Goal: Task Accomplishment & Management: Use online tool/utility

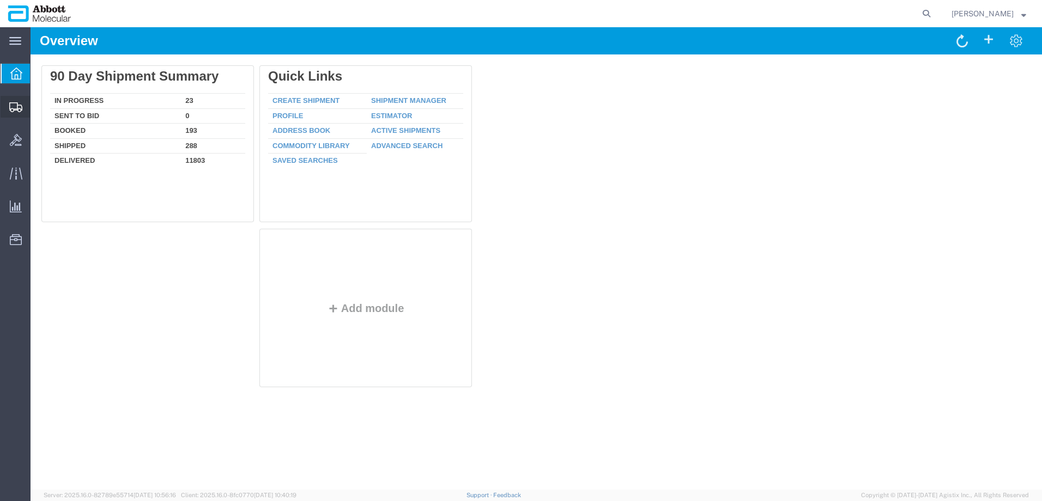
click at [0, 0] on span "Create from Template" at bounding box center [0, 0] width 0 height 0
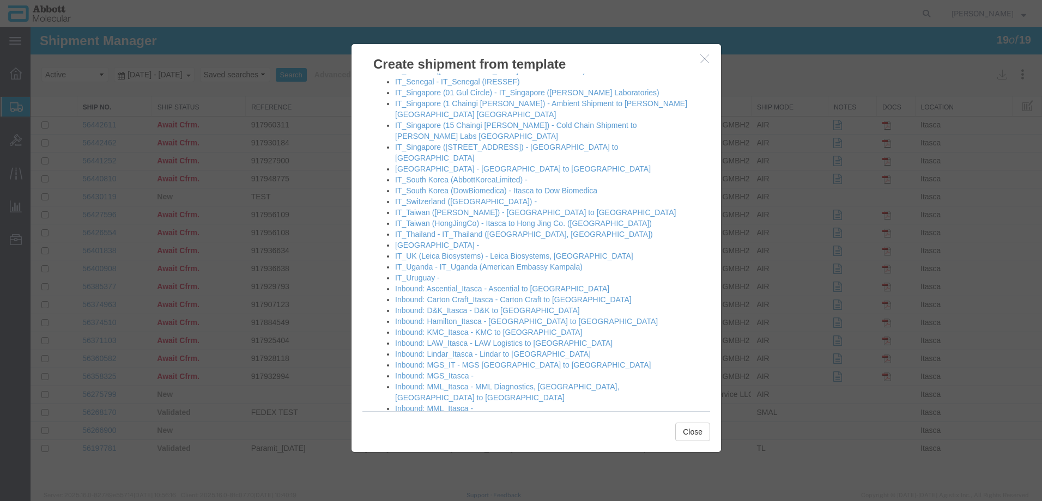
scroll to position [902, 0]
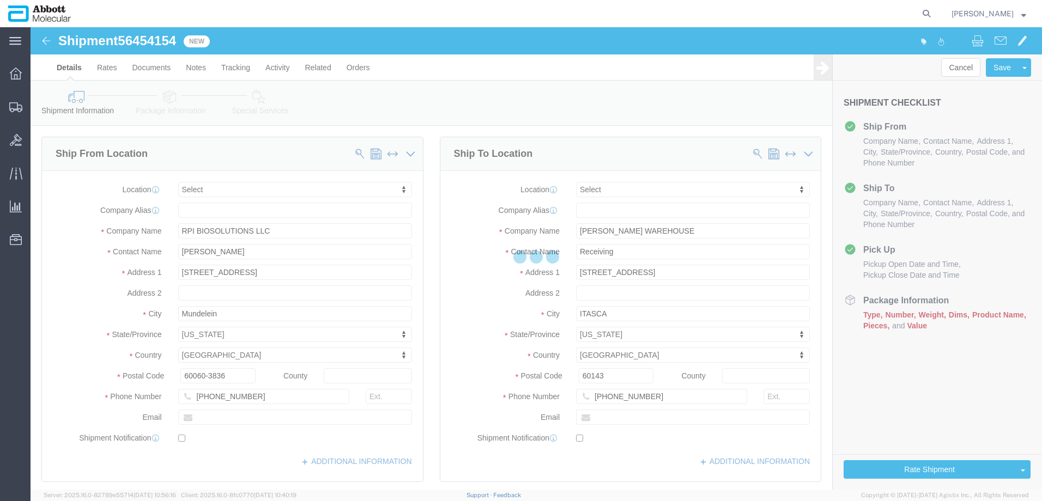
select select
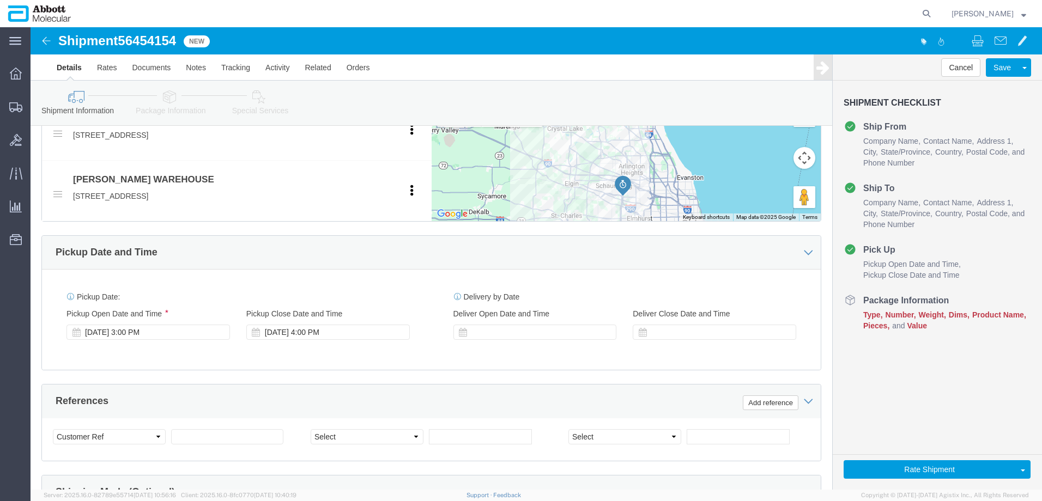
scroll to position [436, 0]
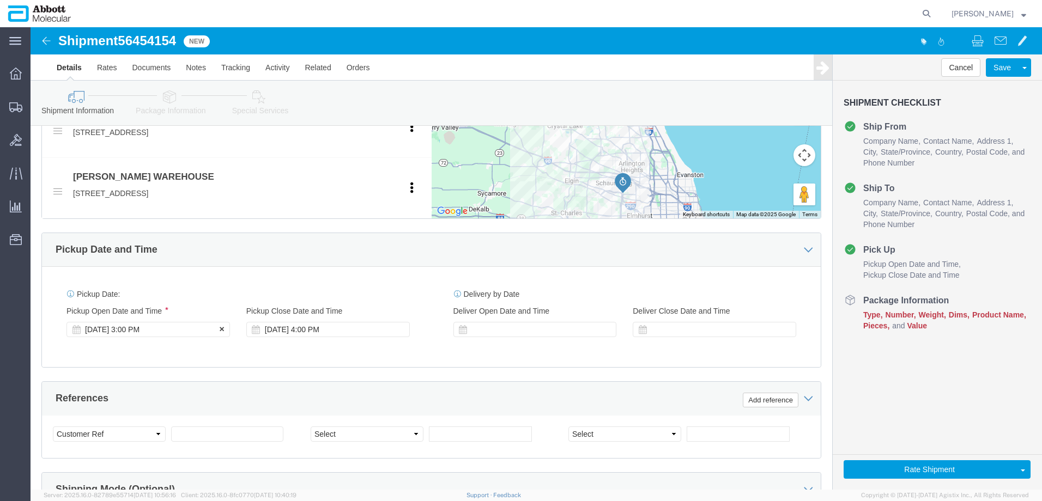
click div "Aug 11 2025 3:00 PM"
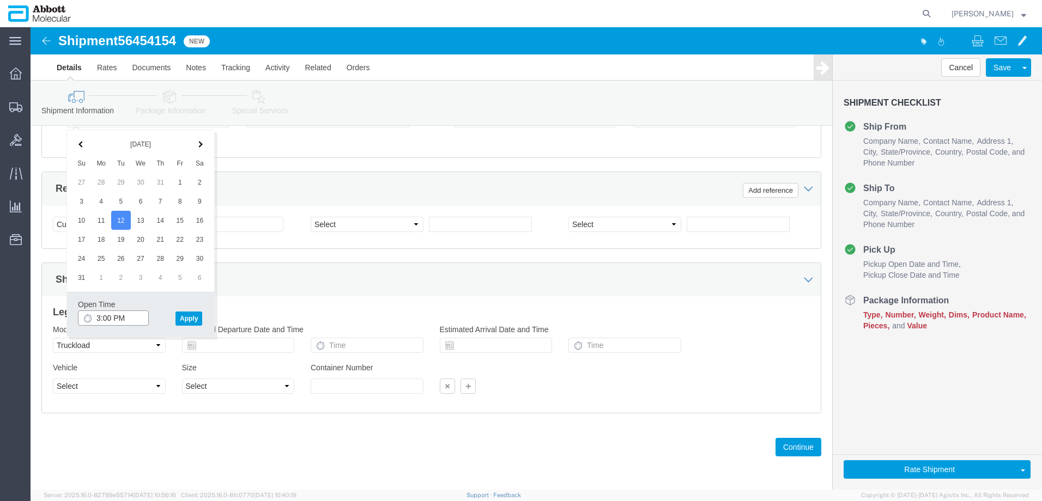
drag, startPoint x: 67, startPoint y: 293, endPoint x: 74, endPoint y: 292, distance: 6.7
click input "3:00 PM"
type input "9:00 AM"
click button "Apply"
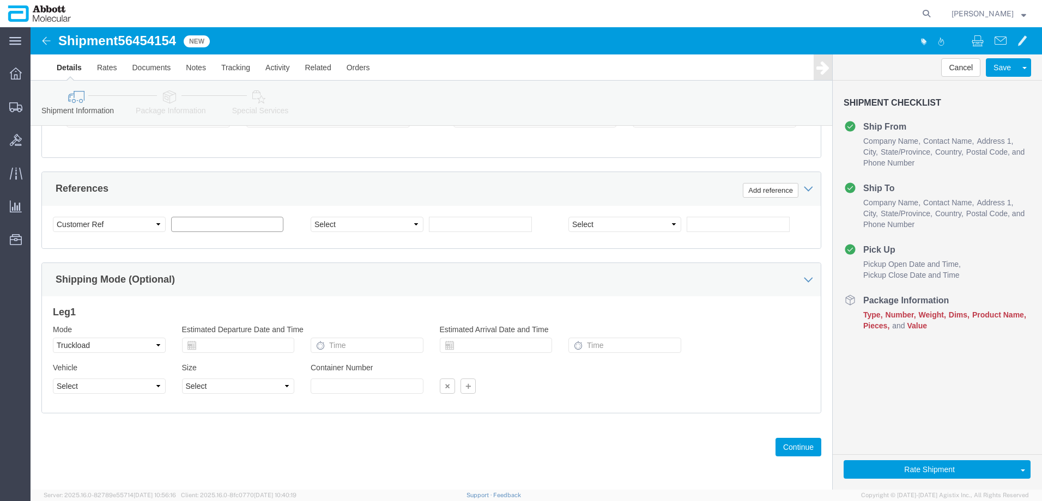
click input "text"
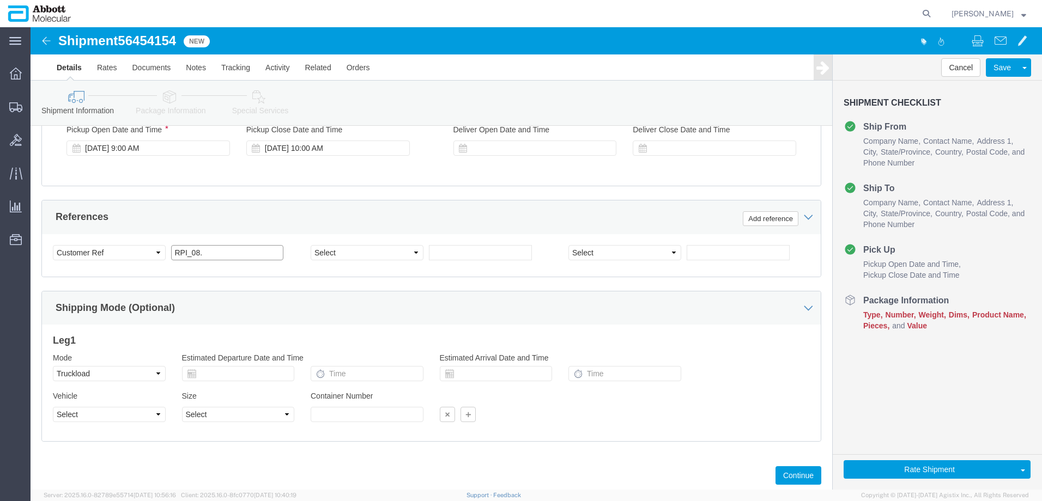
scroll to position [591, 0]
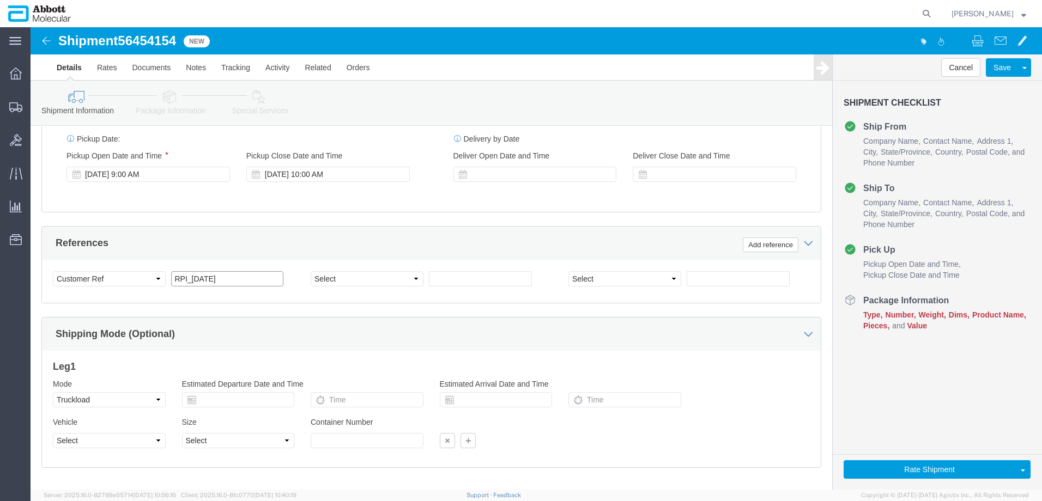
type input "RPI_[DATE]"
click select "Select Account Type Activity ID Airline Appointment Number ASN Batch Request # …"
select select "PURCHORD"
click select "Select Account Type Activity ID Airline Appointment Number ASN Batch Request # …"
click input "text"
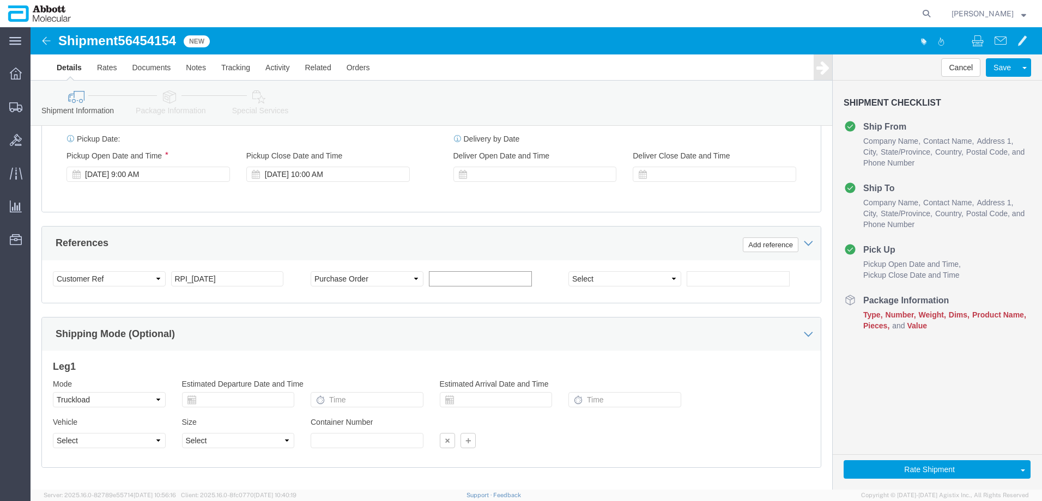
paste input "4900268265"
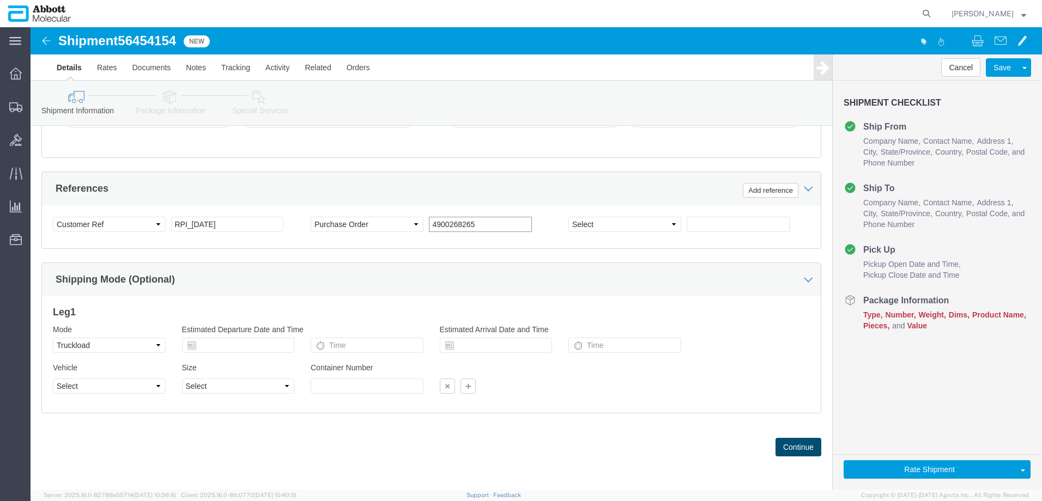
type input "4900268265"
click button "Continue"
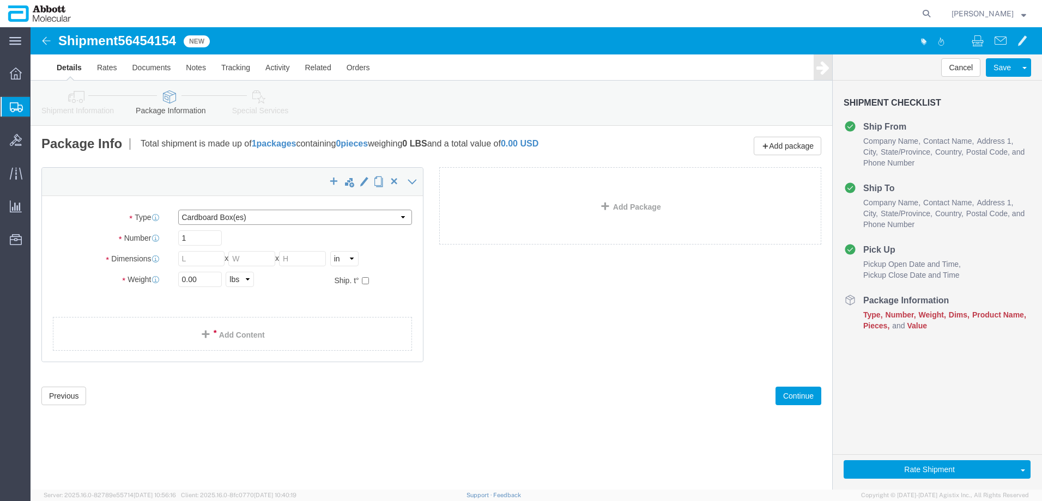
click select "Select Box (B) Box (C) Box (D) Cardboard Box(es) Crate (Instrument) Crate(s) En…"
select select "PSNS"
click select "Select Box (B) Box (C) Box (D) Cardboard Box(es) Crate (Instrument) Crate(s) En…"
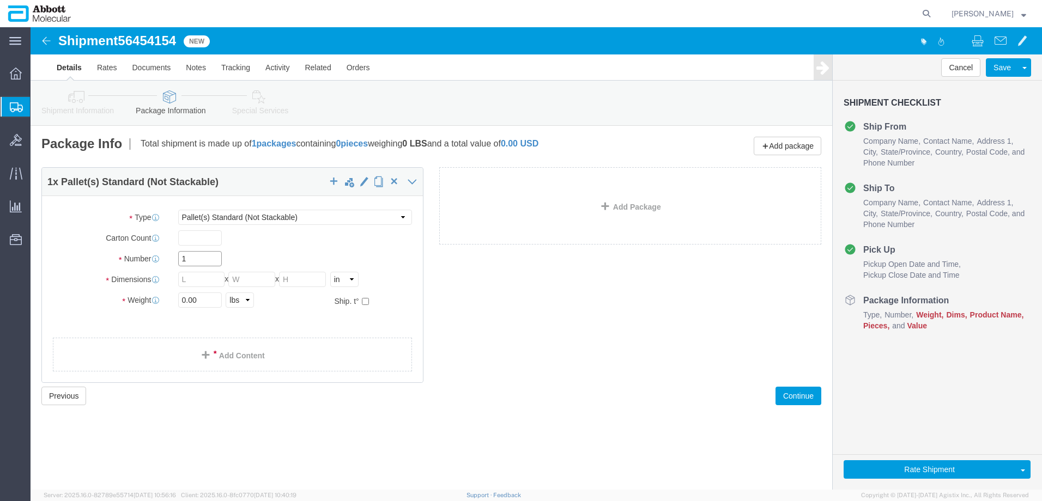
drag, startPoint x: 148, startPoint y: 234, endPoint x: 81, endPoint y: 234, distance: 67.0
click div "Number 1"
type input "26"
type input "48"
type input "40"
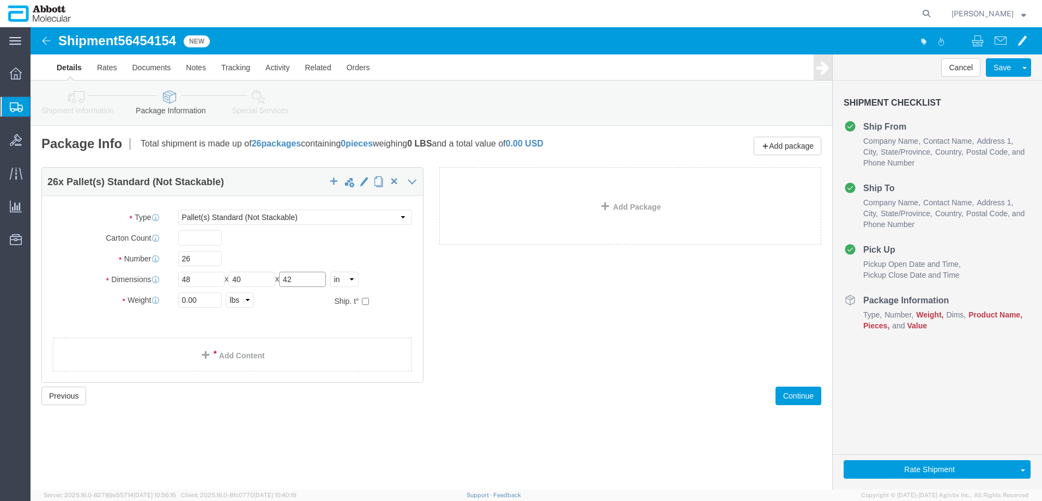
type input "42"
type input "15000"
click input "checkbox"
checkbox input "true"
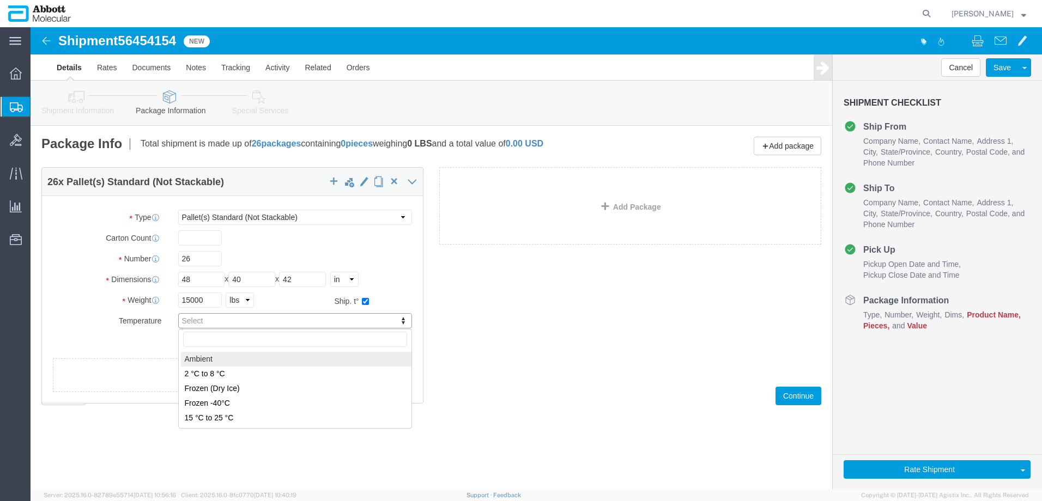
type input "AMBIENT"
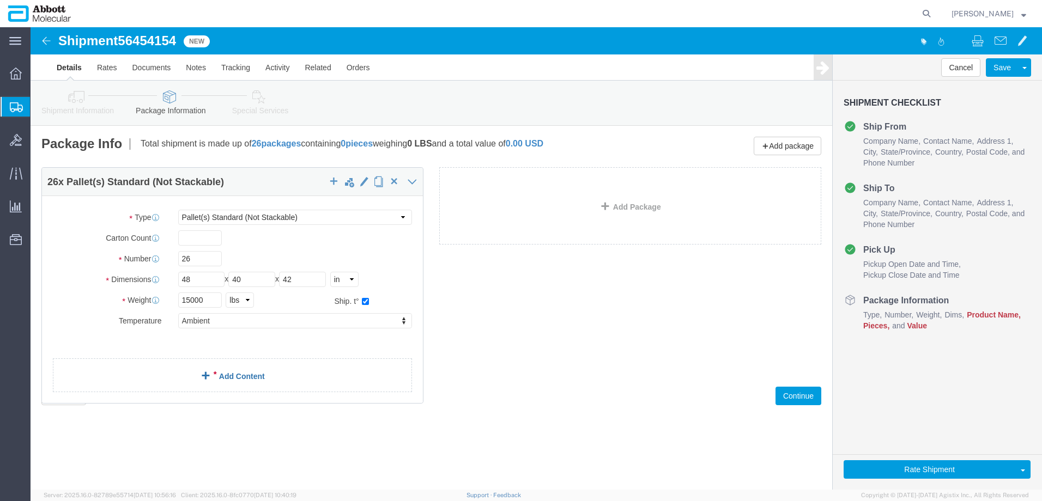
click link "Add Content"
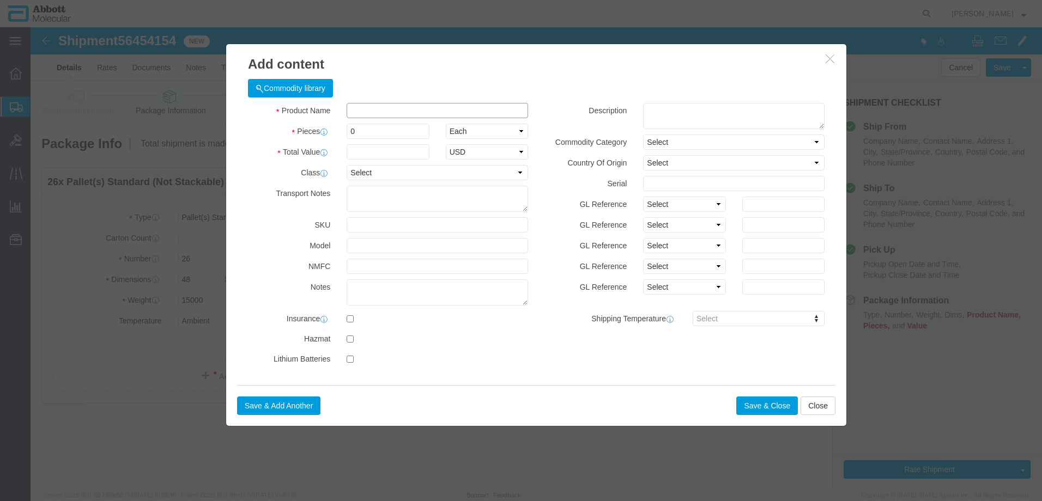
click input "text"
paste input "09N2001"
type input "09N2001"
click strong "09N2001"
checkbox input "true"
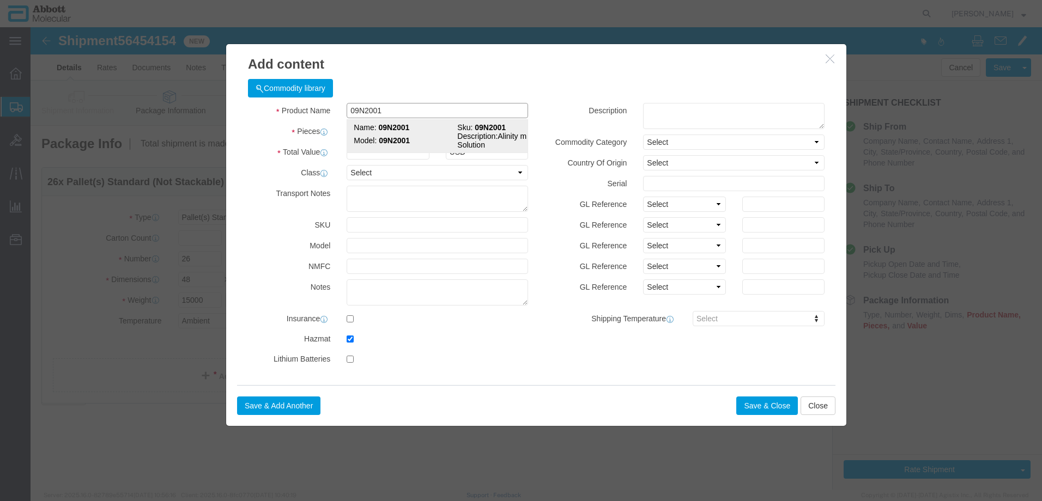
select select "USD"
select select "US"
type input "CORROSIVE LIQUID, N.O.S. (GUANIDINE THIOCYANATE SOLUTION)"
type input "1760"
select select "8 Corrosive"
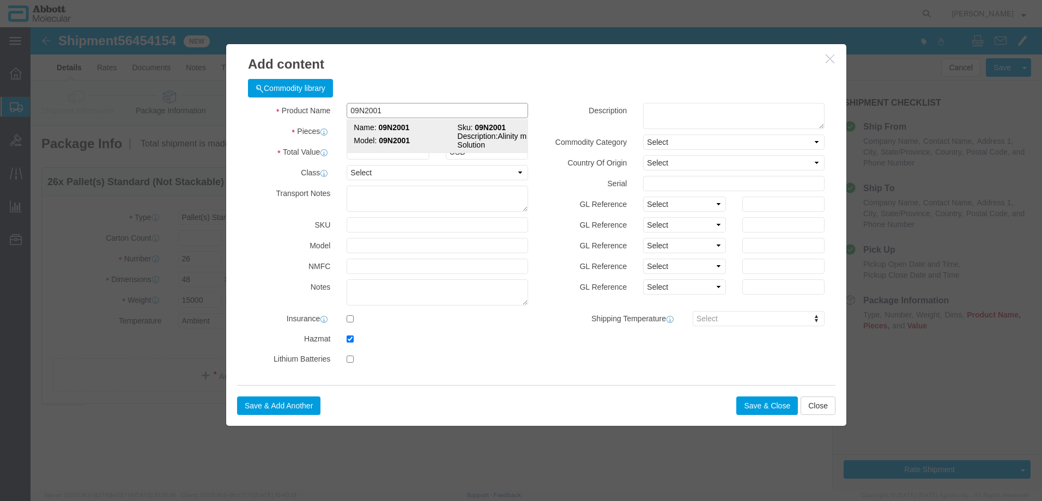
select select "II"
select select "BOXES"
select select "FIBERBOARD"
type input "[PERSON_NAME] Molecular"
type input "Clint Satorre"
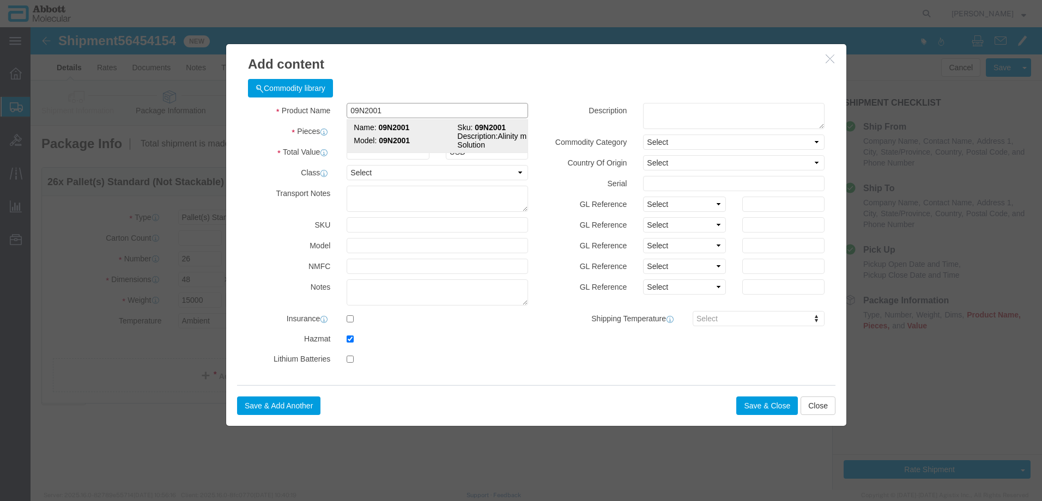
type input "760-277-7825"
type input "09N2001"
type textarea "Alinity m Lysis Solution"
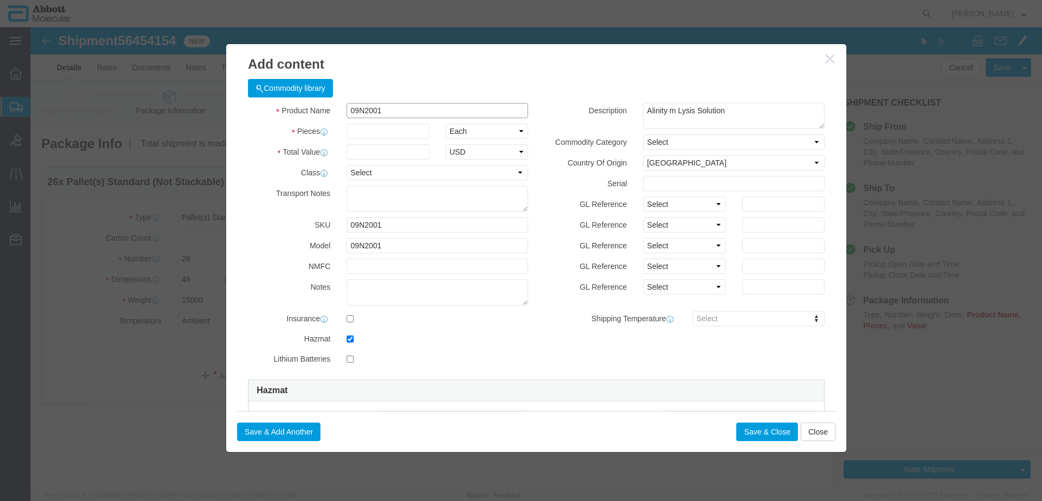
type input "09N2001"
click input "09N2001"
type input "6240"
select select "EA"
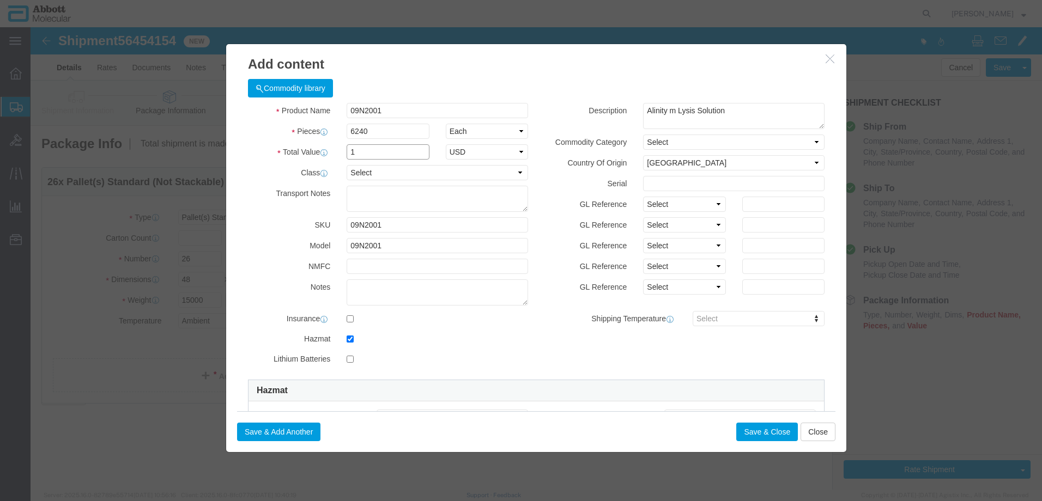
type input "1"
click button "Save & Close"
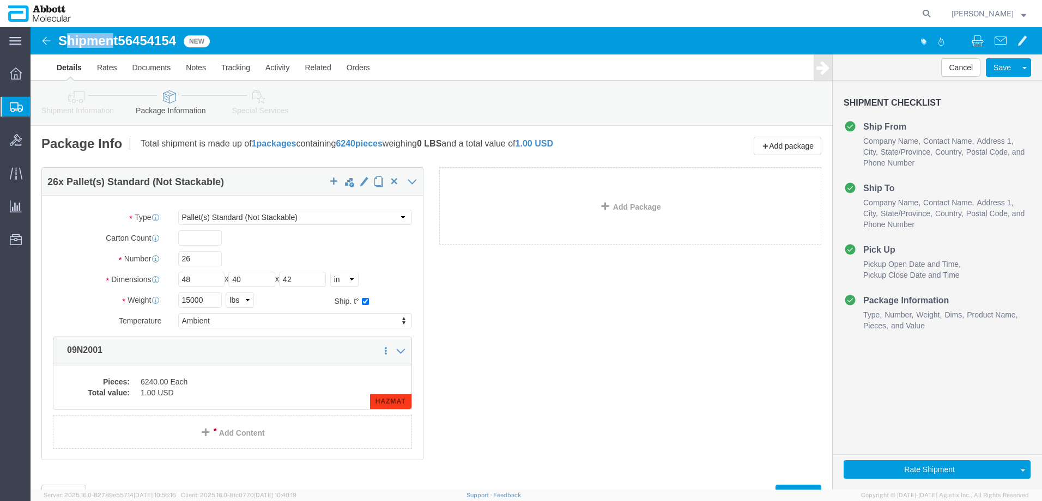
drag, startPoint x: 33, startPoint y: 15, endPoint x: 82, endPoint y: 12, distance: 49.7
click h1 "Shipment 56454154"
drag, startPoint x: 82, startPoint y: 12, endPoint x: 38, endPoint y: 11, distance: 44.1
click h1 "Shipment 56454154"
drag, startPoint x: 30, startPoint y: 11, endPoint x: 149, endPoint y: 9, distance: 118.8
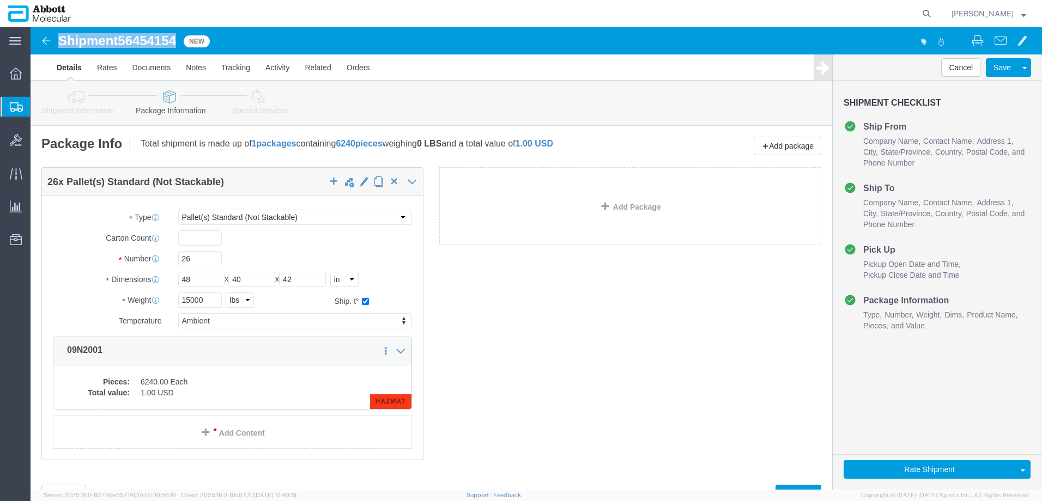
click h1 "Shipment 56454154"
copy h1 "Shipment 56454154"
click button "Rate Shipment"
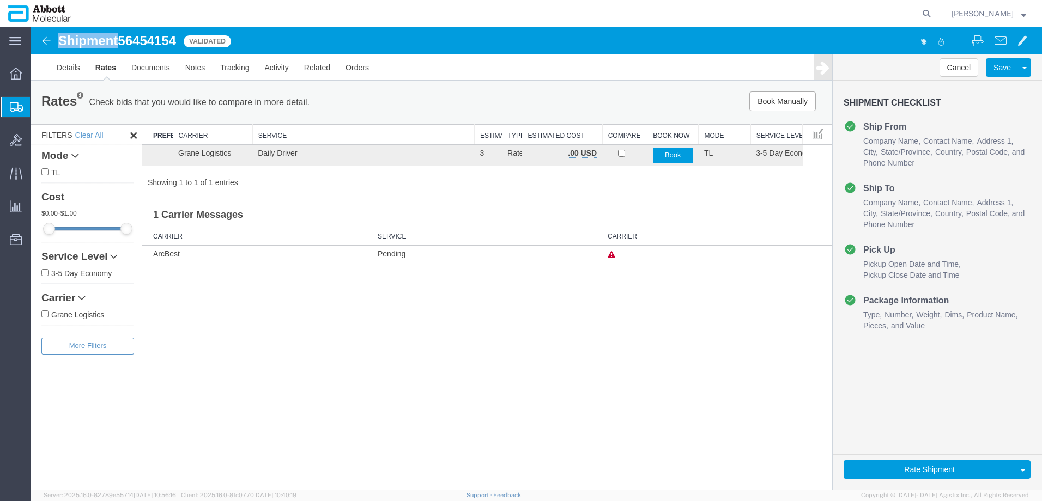
click at [46, 314] on input "Grane Logistics" at bounding box center [44, 314] width 7 height 7
checkbox input "true"
click at [669, 159] on button "Book" at bounding box center [673, 156] width 40 height 16
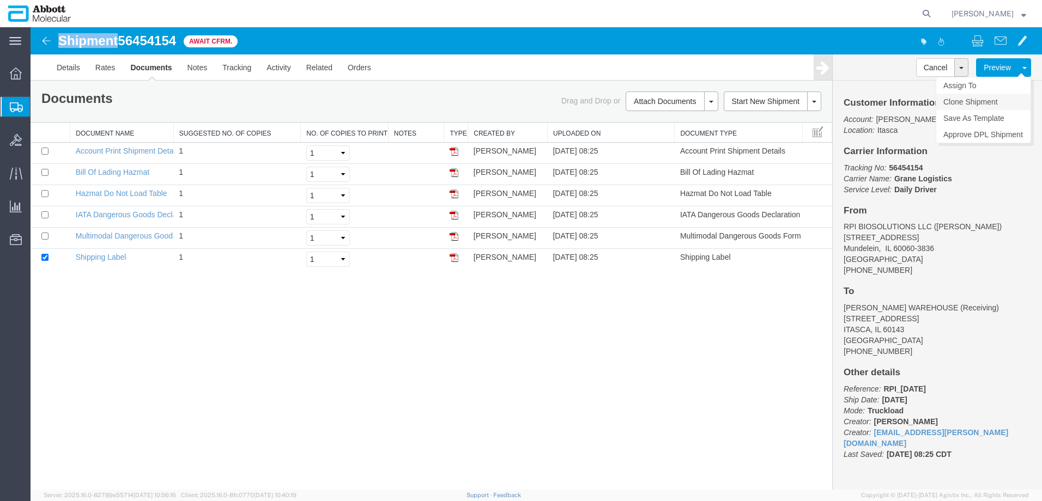
click at [1003, 100] on link "Clone Shipment" at bounding box center [983, 102] width 94 height 16
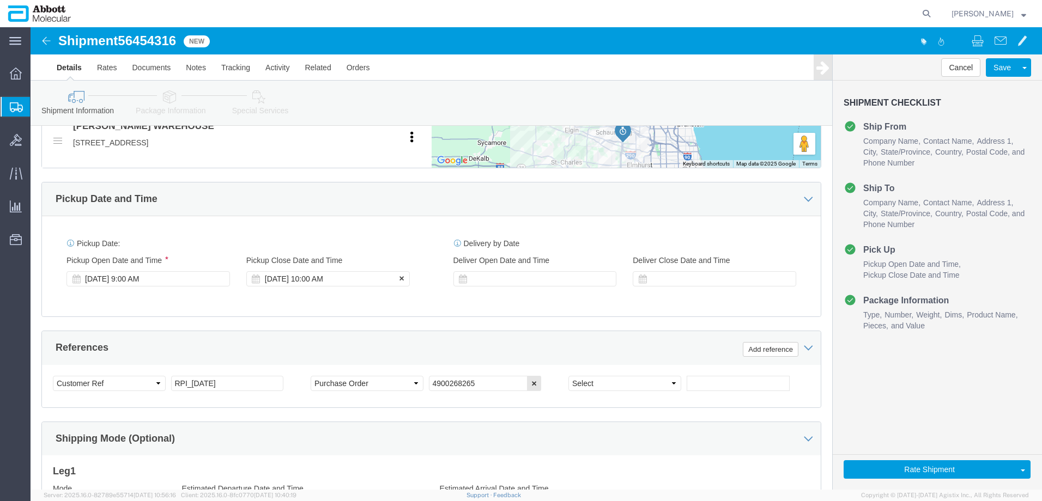
scroll to position [490, 0]
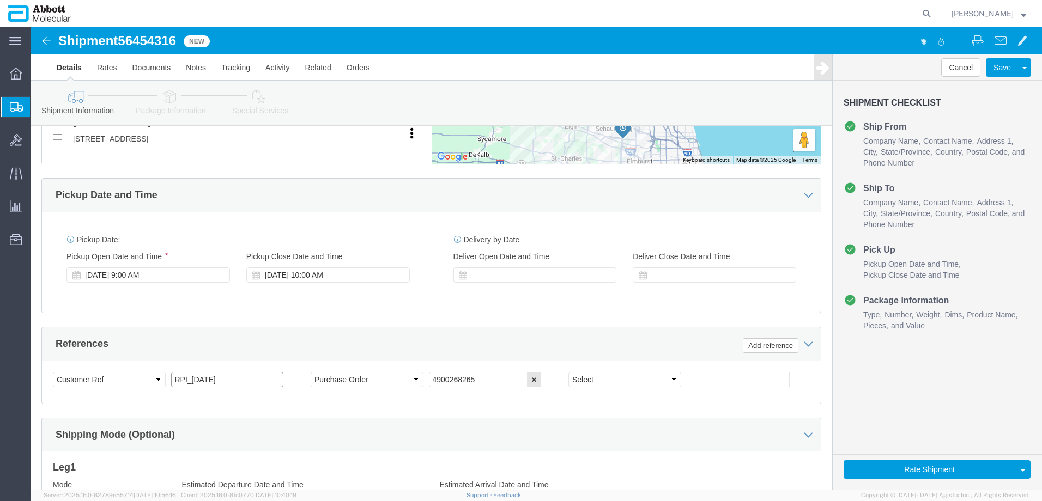
click input "RPI_[DATE]"
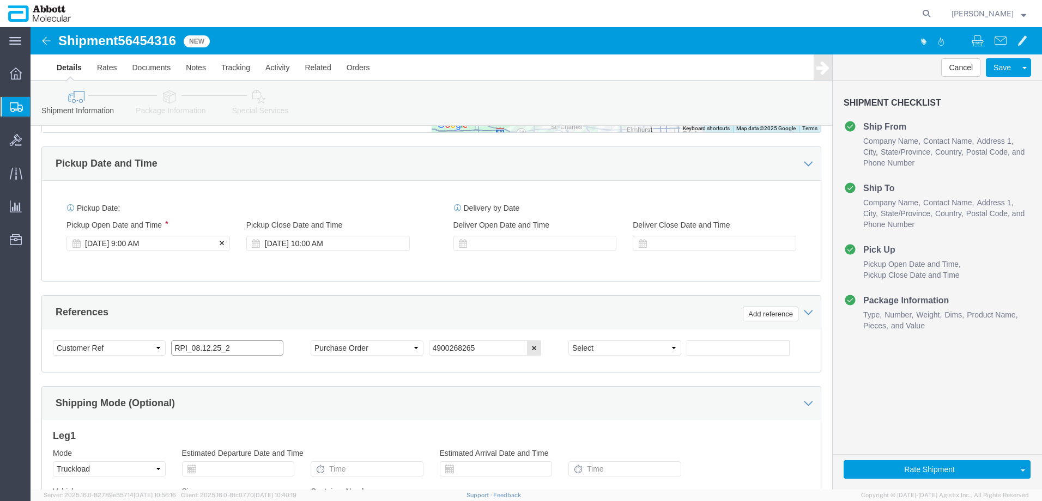
scroll to position [482, 0]
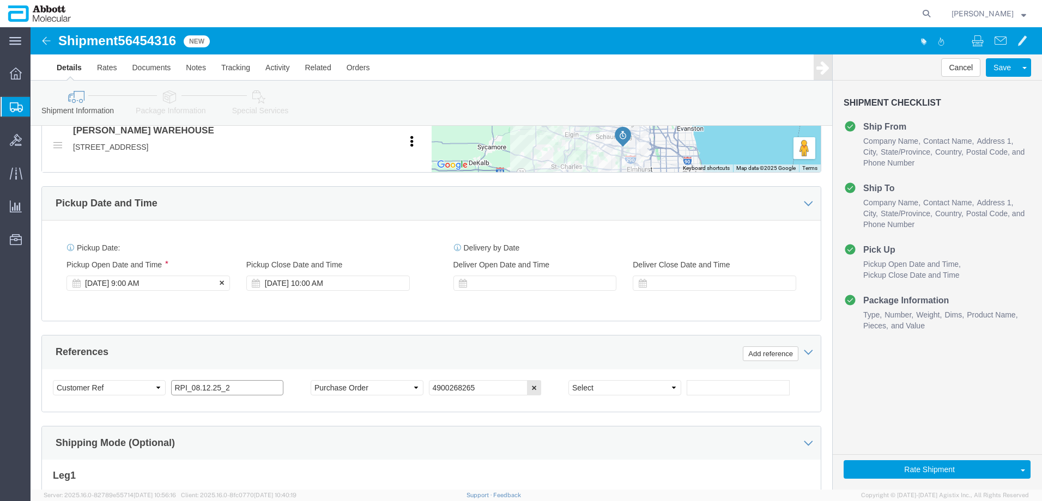
type input "RPI_08.12.25_2"
click div "Aug 12 2025 9:00 AM"
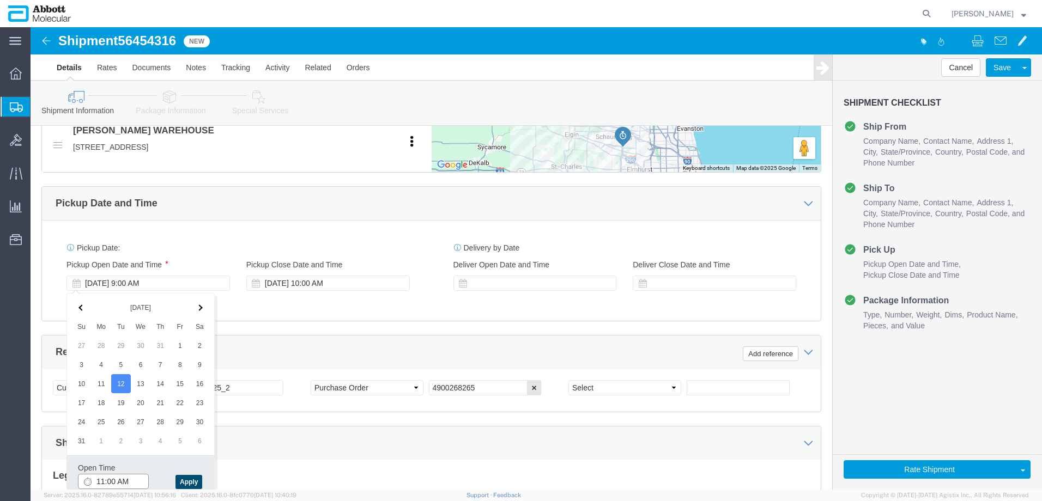
type input "11:00 AM"
click button "Apply"
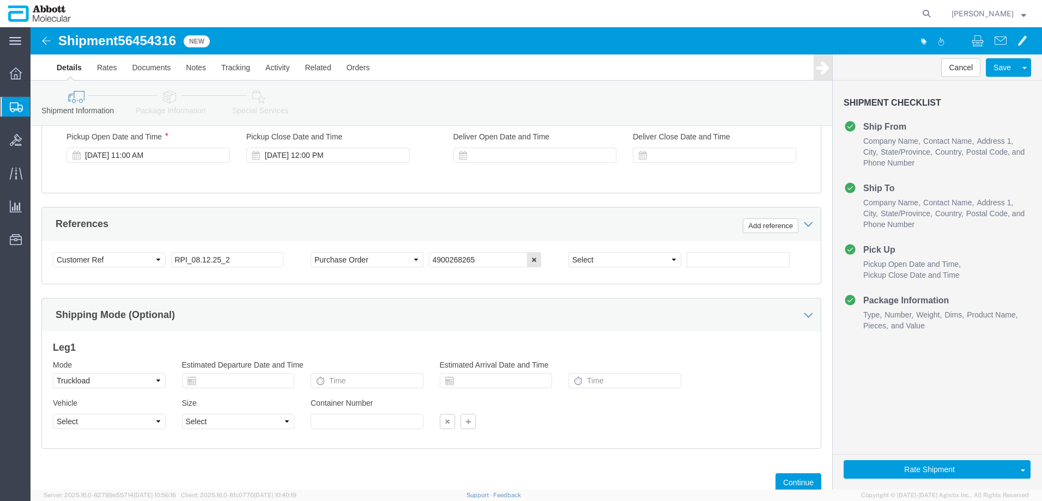
scroll to position [646, 0]
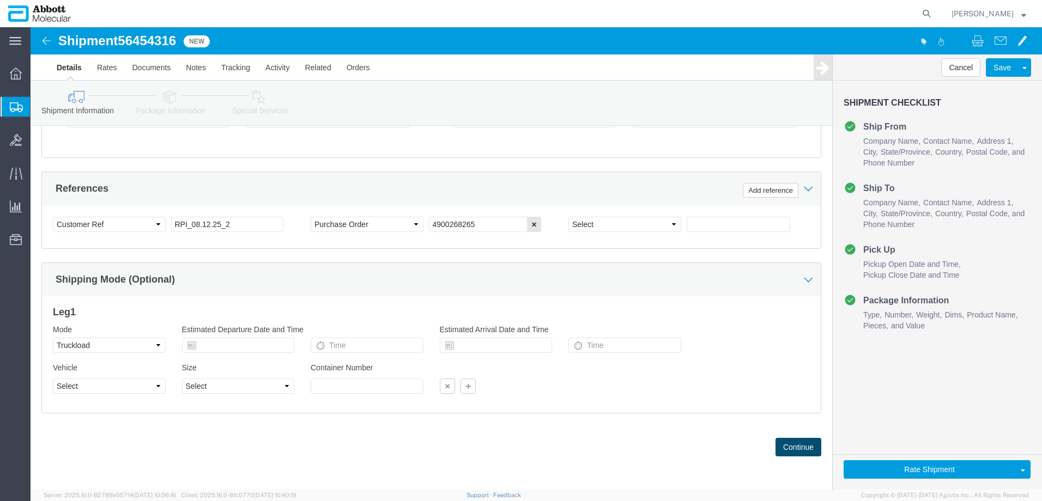
click button "Continue"
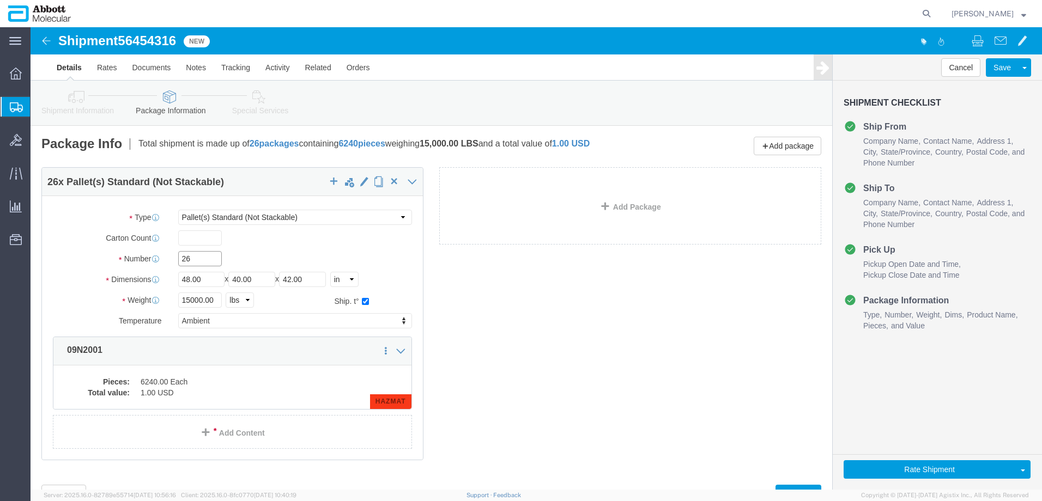
drag, startPoint x: 174, startPoint y: 231, endPoint x: 28, endPoint y: 216, distance: 146.8
click div "Package Type Select Box (B) Box (C) Box (D) Cardboard Box(es) Crate (Instrument…"
type input "16"
click input "15000.00"
drag, startPoint x: 189, startPoint y: 272, endPoint x: 65, endPoint y: 259, distance: 123.9
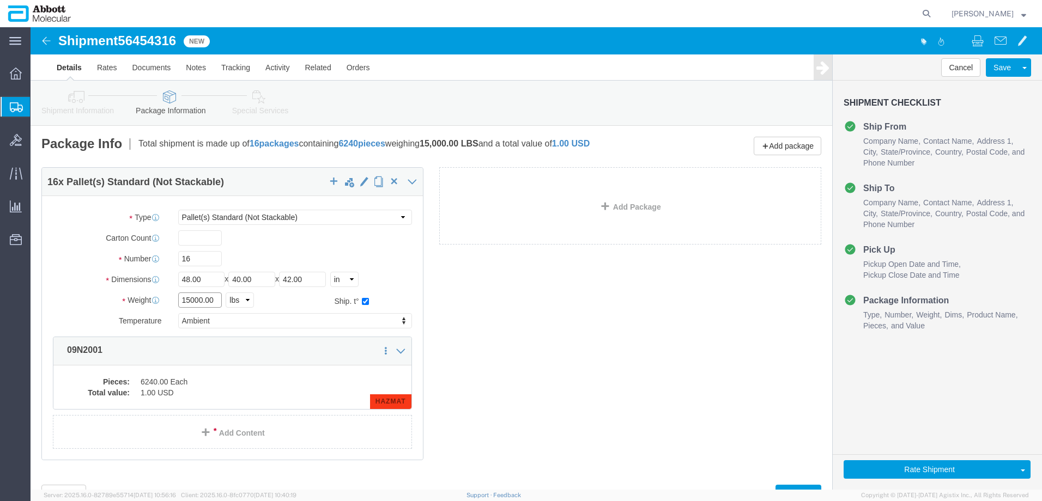
click div "Package Type Select Box (B) Box (C) Box (D) Cardboard Box(es) Crate (Instrument…"
type input "9000"
click dd "6240.00 Each"
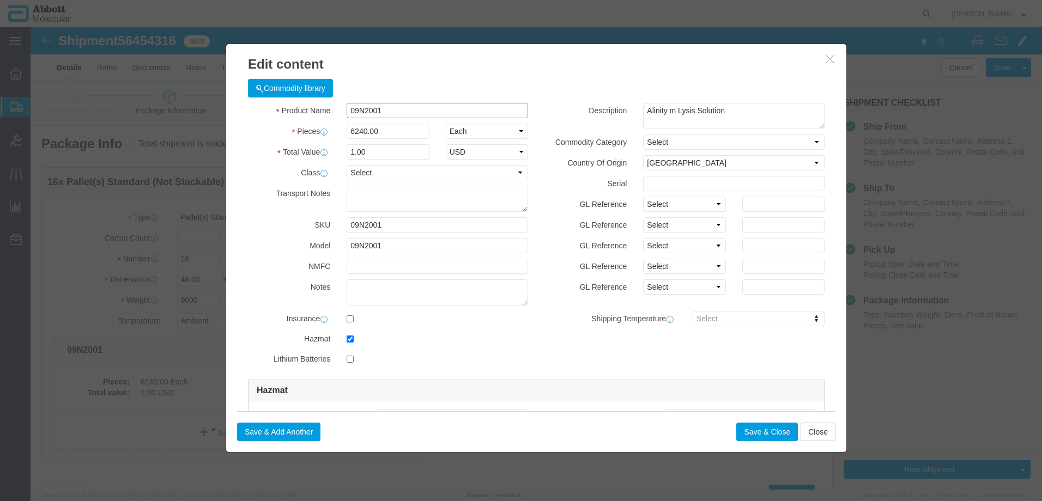
click input "09N2001"
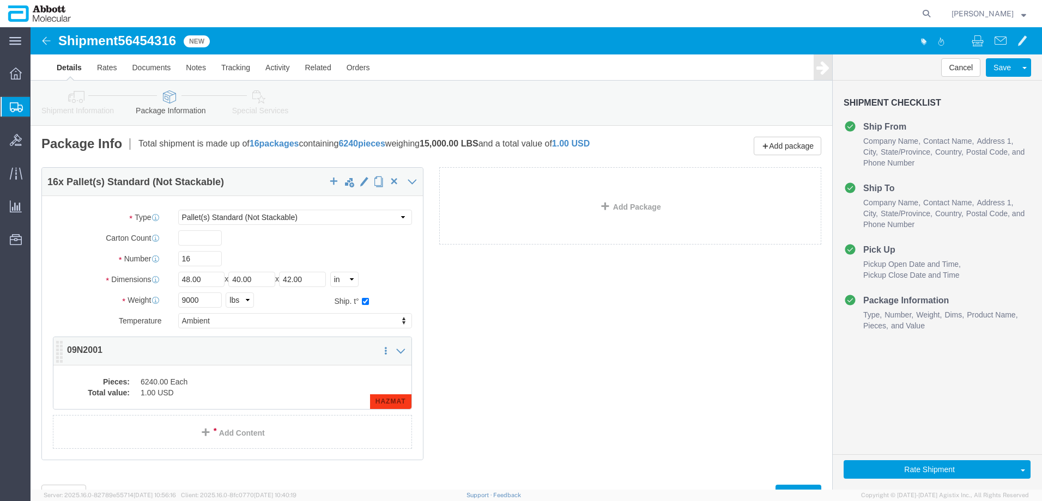
click dd "1.00 USD"
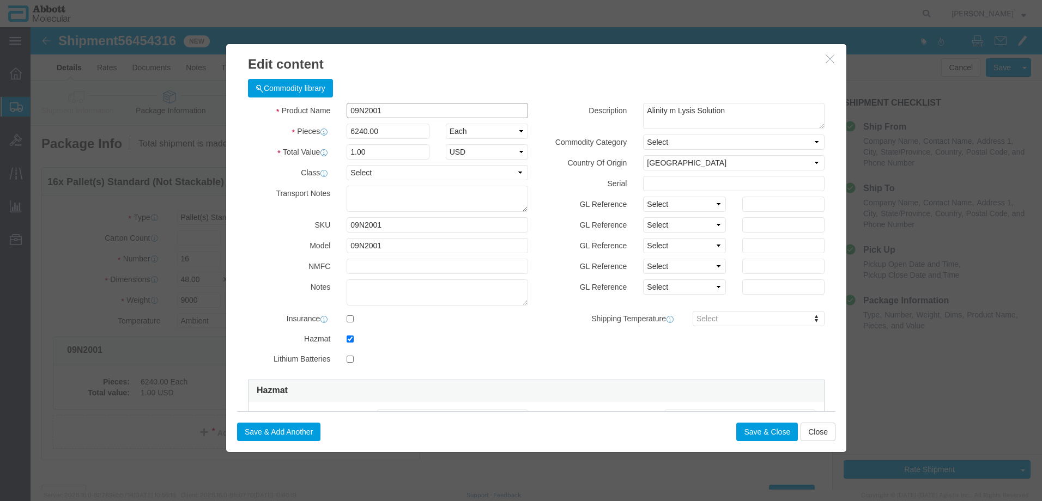
click input "09N2001"
type input "3840"
type input "1"
select select "USD"
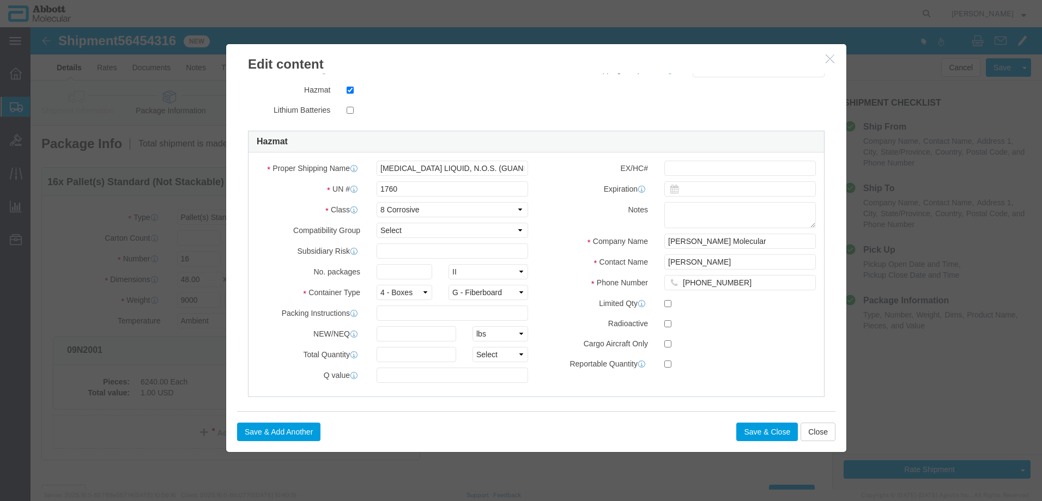
scroll to position [259, 0]
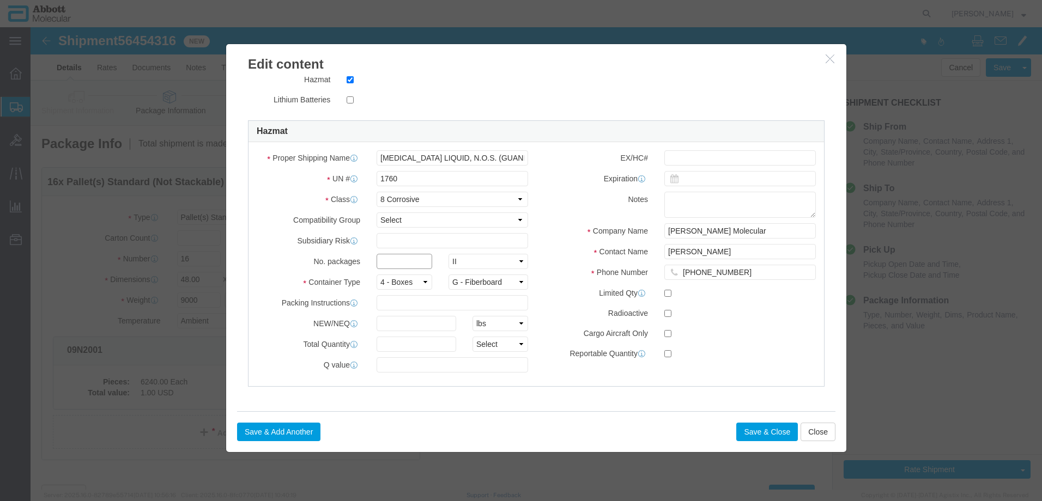
click input "text"
type input "1"
click input "text"
type input "1"
click select "Select curies gallons kgs lbs liters milliliters"
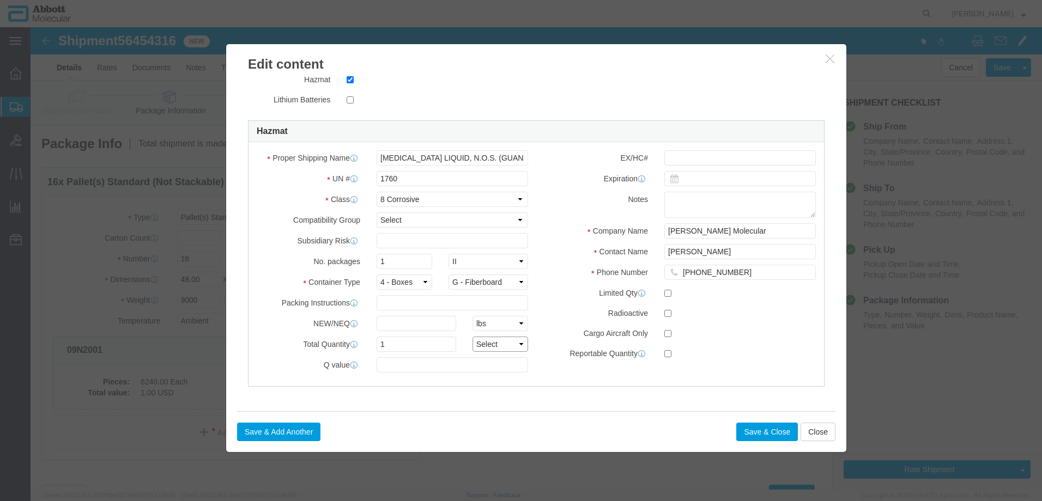
select select "LBS"
click select "Select curies gallons kgs lbs liters milliliters"
click button "Save & Close"
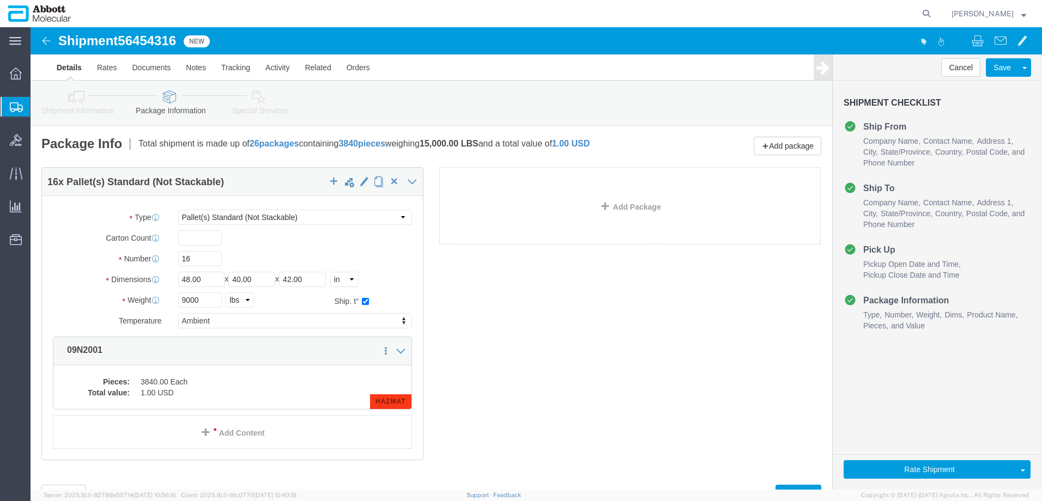
click span "56454316"
copy span "56454316"
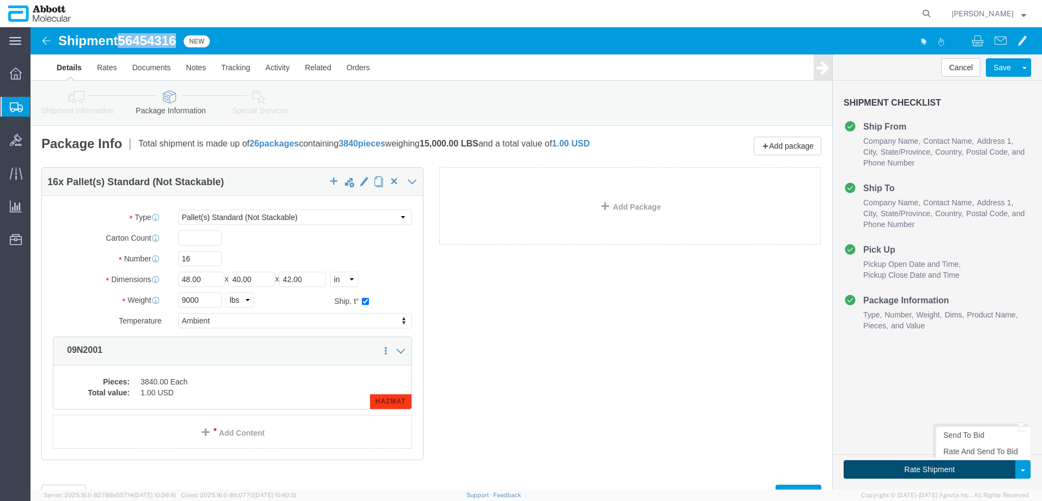
click button "Rate Shipment"
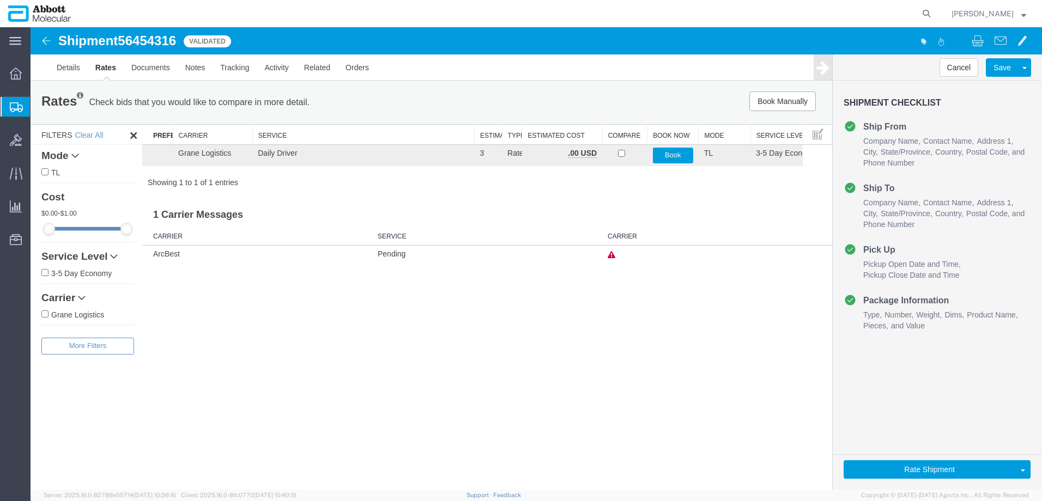
drag, startPoint x: 45, startPoint y: 315, endPoint x: 70, endPoint y: 314, distance: 25.6
click at [46, 315] on input "Grane Logistics" at bounding box center [44, 314] width 7 height 7
checkbox input "true"
click at [665, 157] on button "Book" at bounding box center [673, 156] width 40 height 16
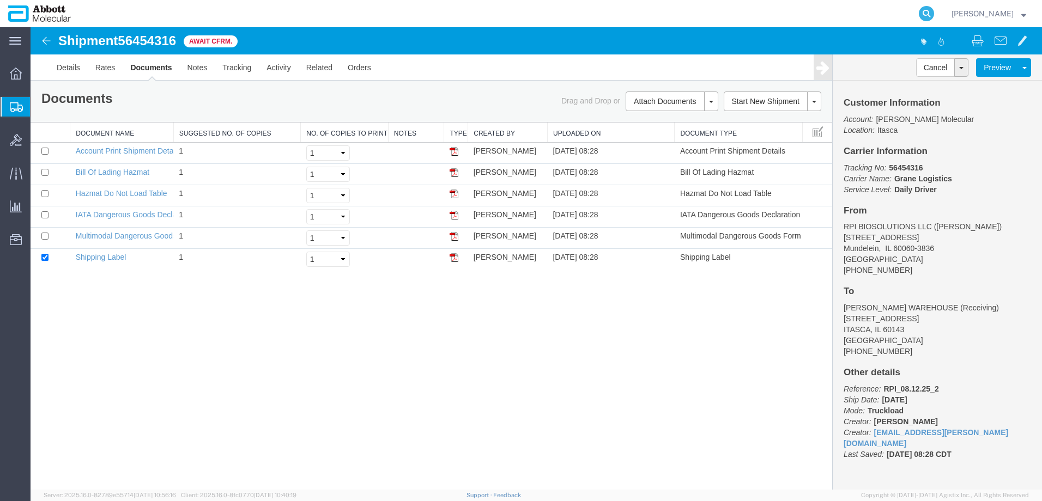
click at [934, 18] on icon at bounding box center [926, 13] width 15 height 15
paste input "56454154"
type input "56454154"
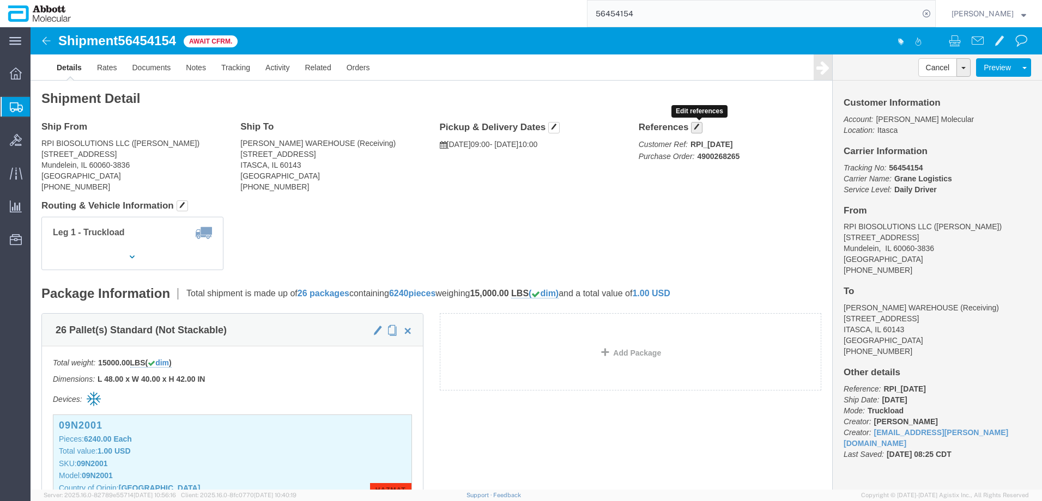
click span "button"
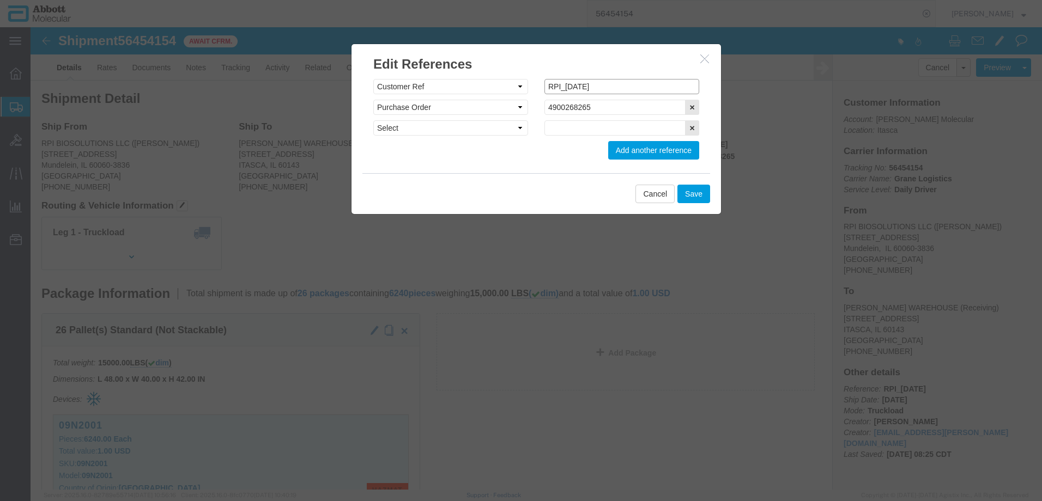
click input "RPI_[DATE]"
type input "RPI_08.12.25_2"
click button "Save"
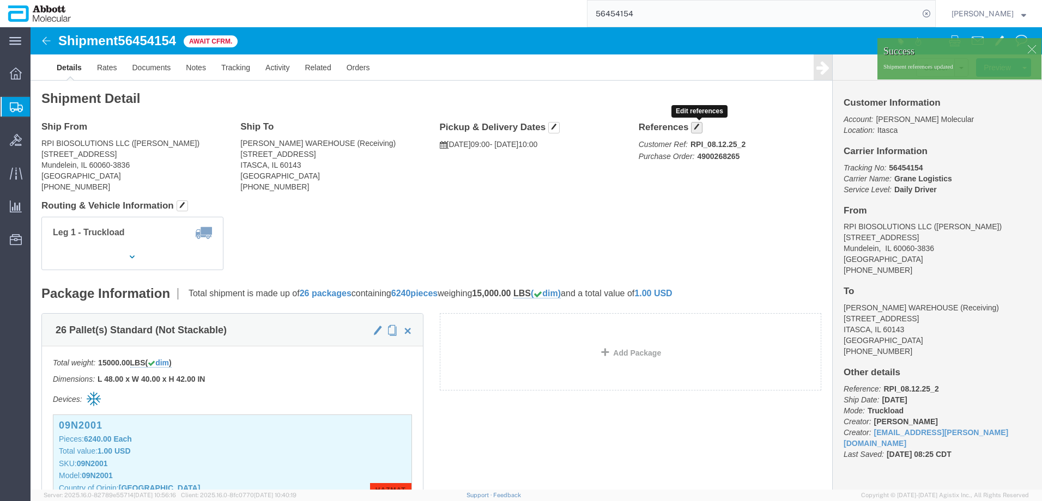
click span "button"
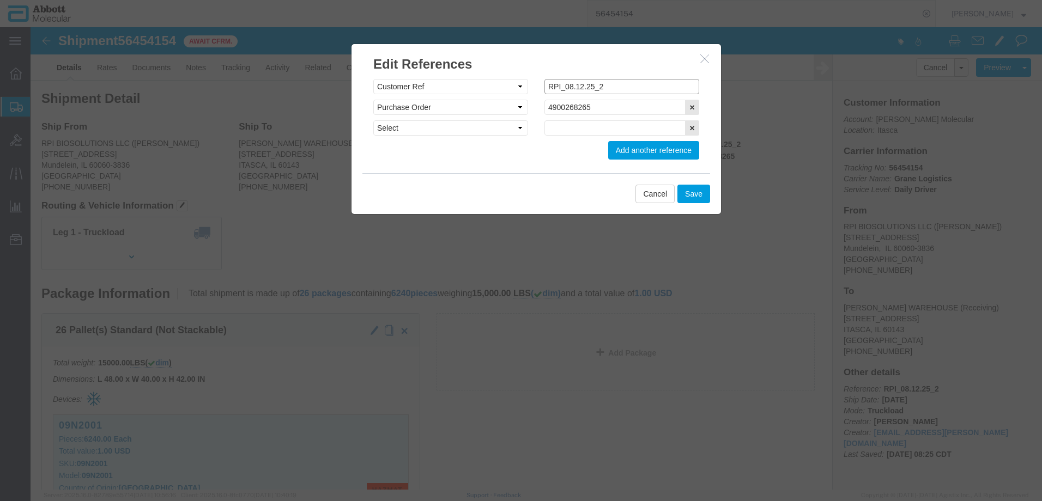
click input "RPI_08.12.25_2"
type input "RPI_08.12.25_1"
click button "Save"
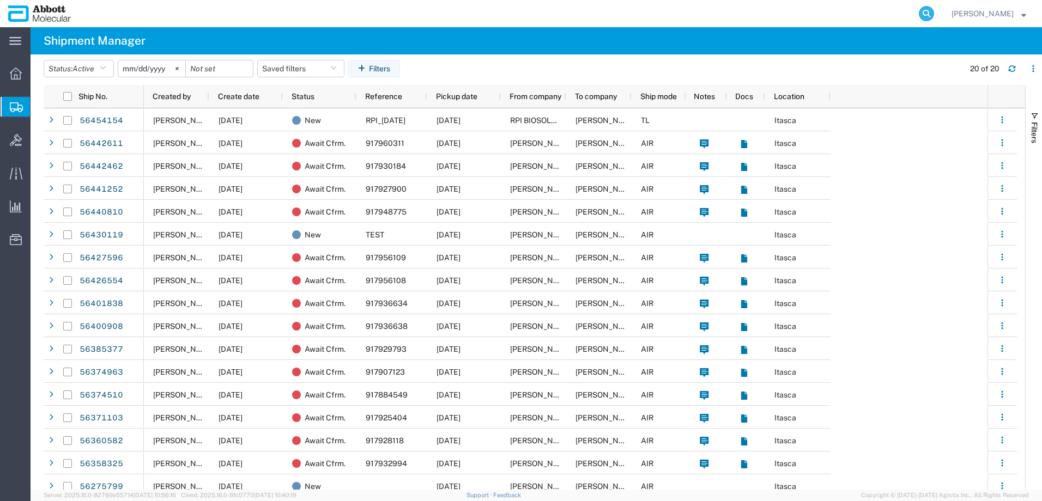
click at [934, 14] on icon at bounding box center [926, 13] width 15 height 15
paste input "56425802"
type input "56425802"
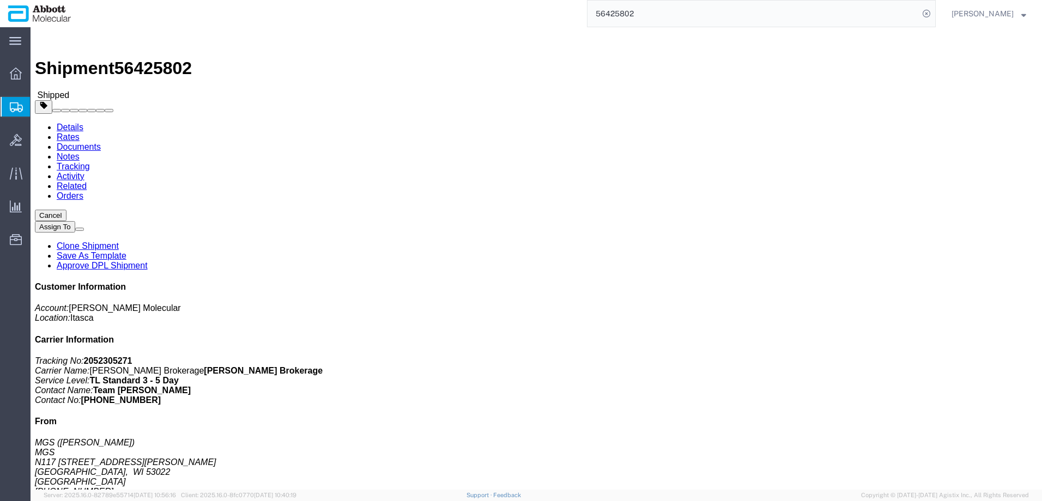
click link "Clone Shipment"
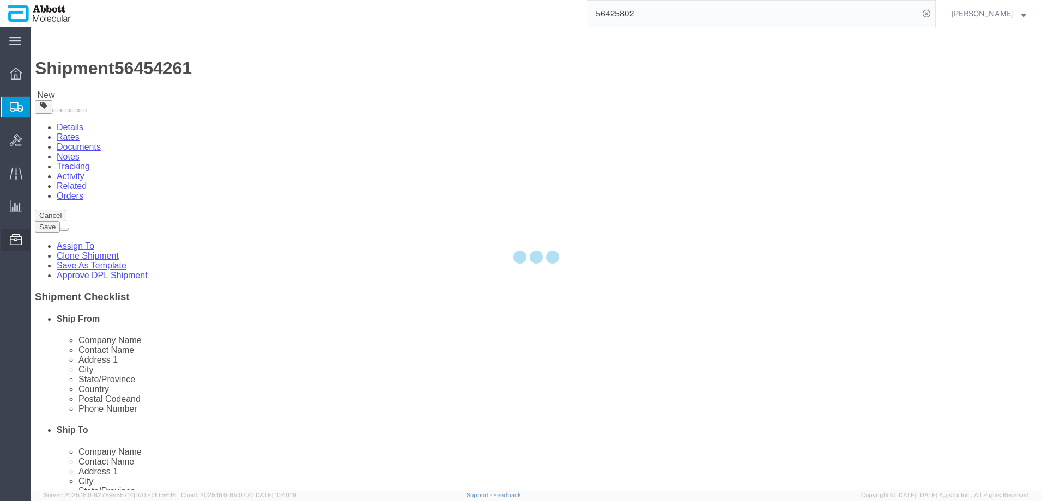
select select
select select "48454"
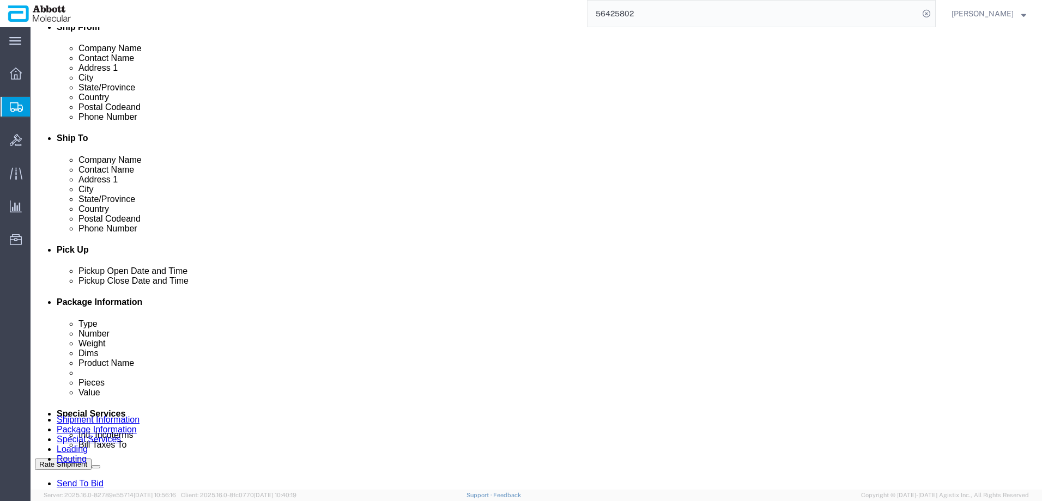
scroll to position [646, 0]
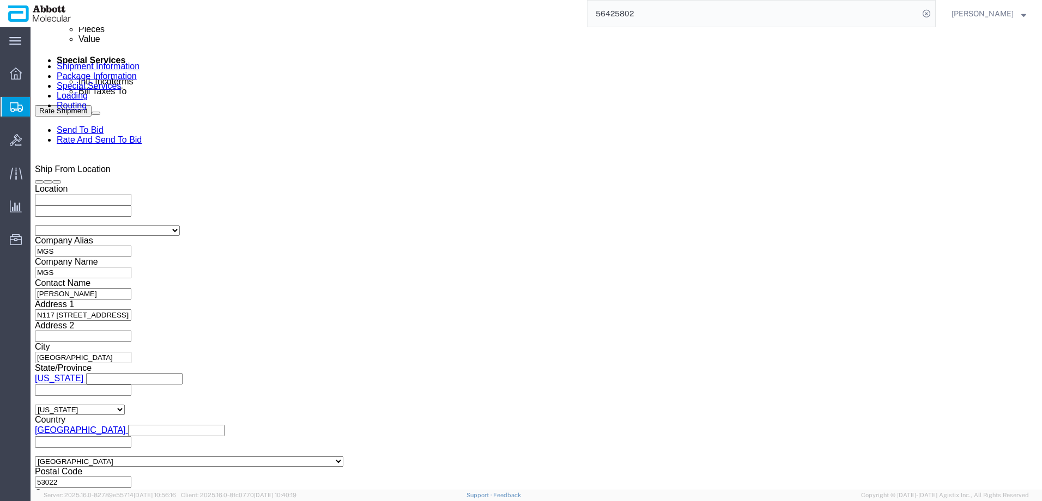
click input "MGS_08.08.25_1"
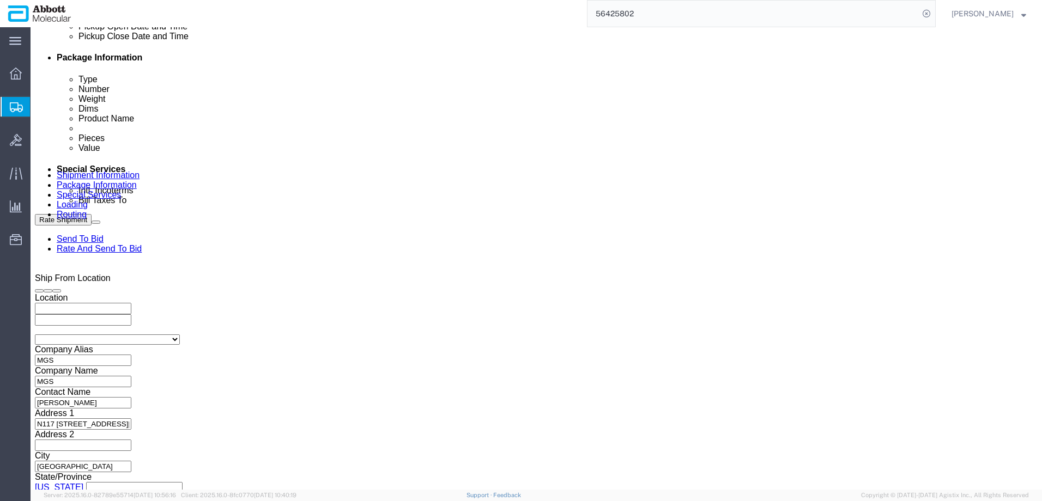
type input "MGS_[DATE]"
click div "[DATE] 10:00 AM"
click button "Apply"
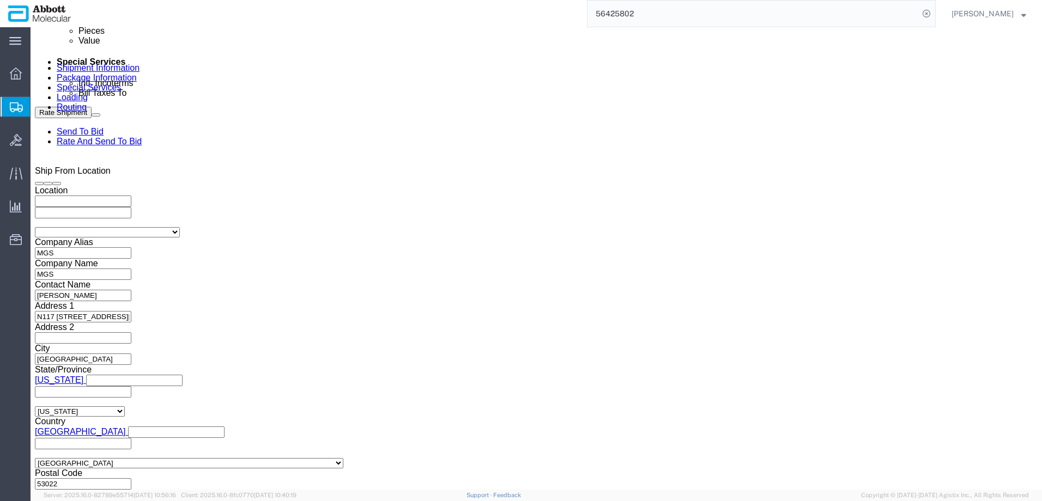
scroll to position [646, 0]
click button "Continue"
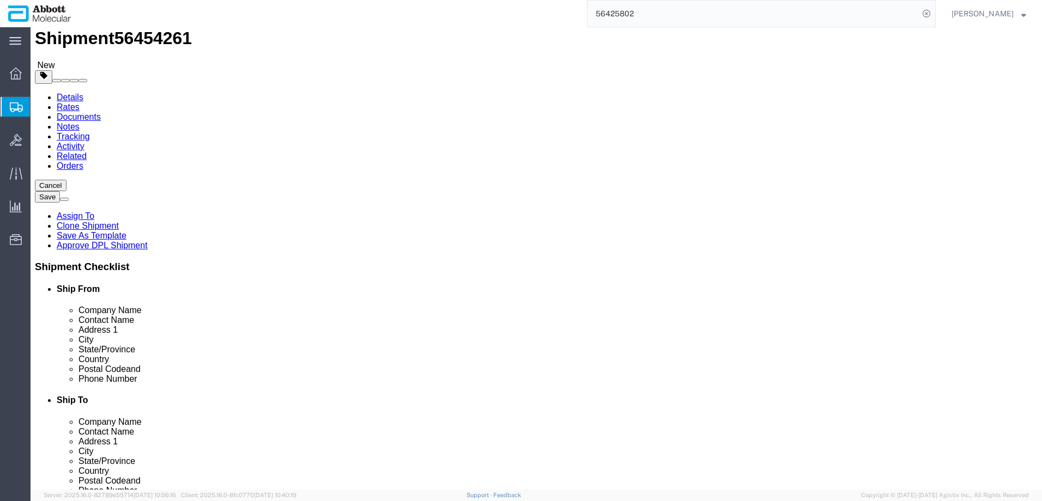
scroll to position [47, 0]
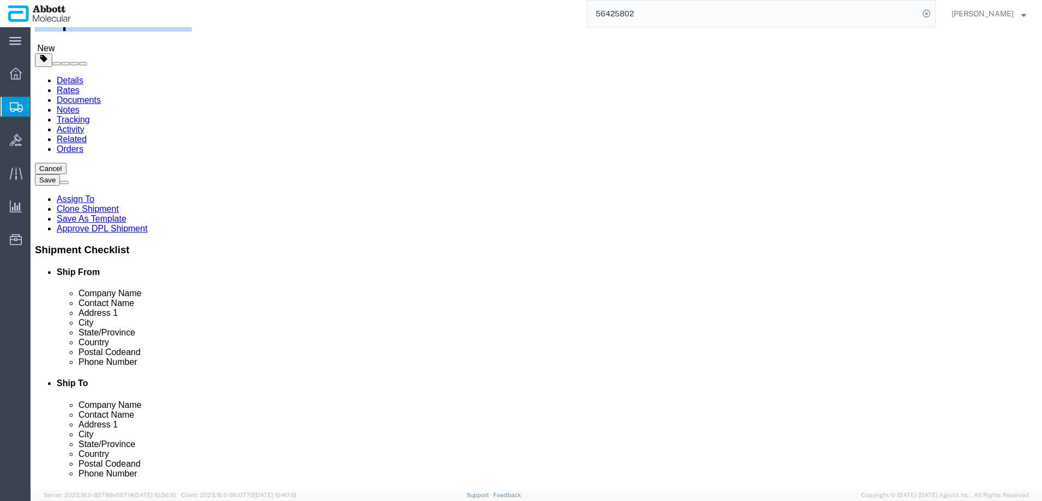
drag, startPoint x: 31, startPoint y: 8, endPoint x: 146, endPoint y: 14, distance: 115.7
click h1 "Shipment 56454261"
copy h1 "Shipment 56454261"
click button "Rate Shipment"
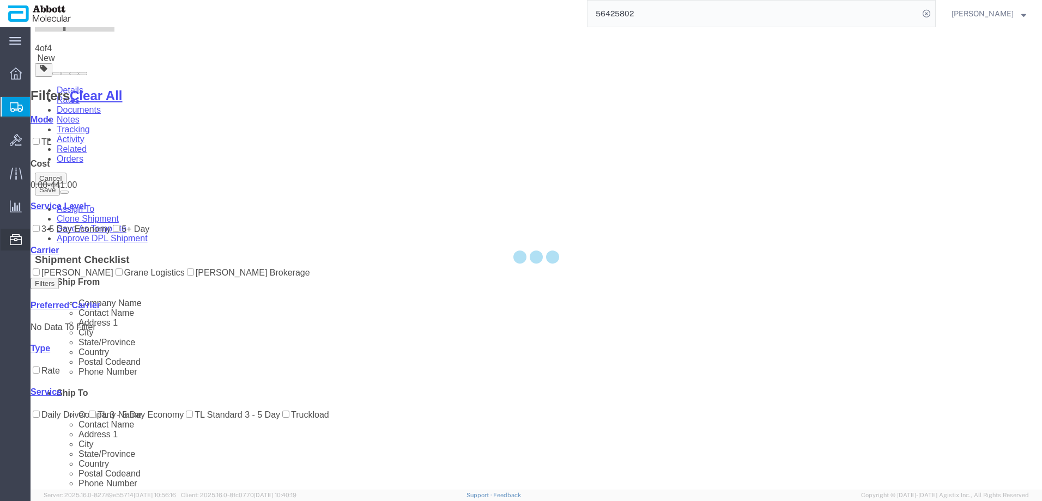
scroll to position [0, 0]
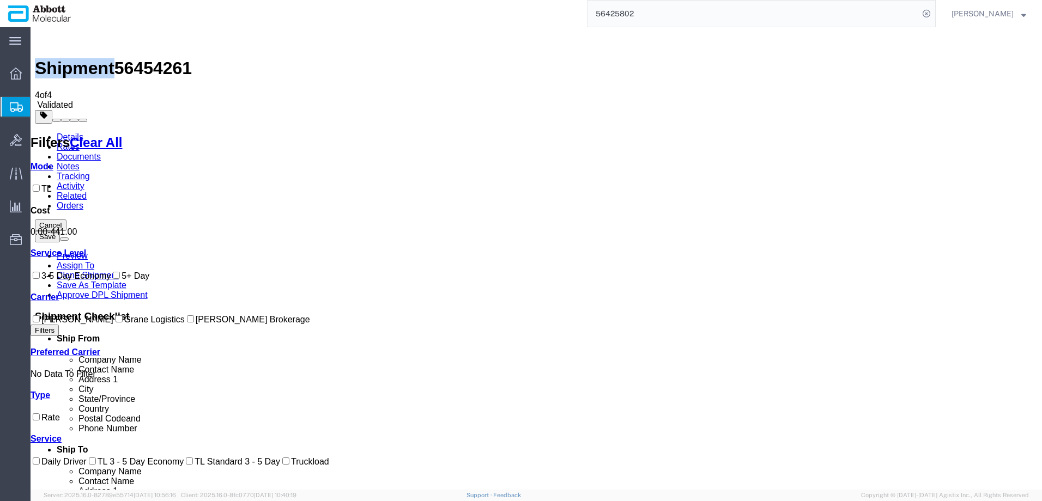
click at [187, 323] on input "[PERSON_NAME] Brokerage" at bounding box center [190, 318] width 7 height 7
checkbox input "true"
